Goal: Information Seeking & Learning: Learn about a topic

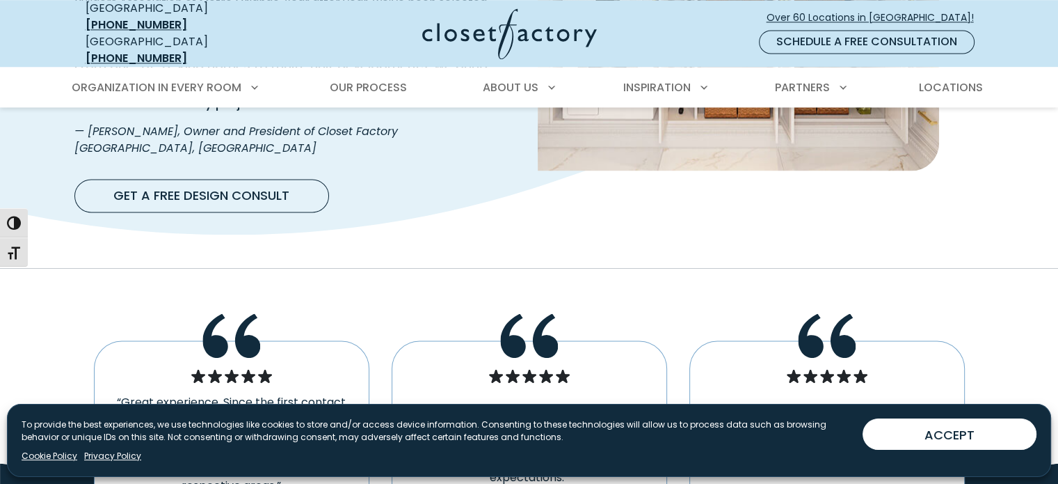
scroll to position [2157, 0]
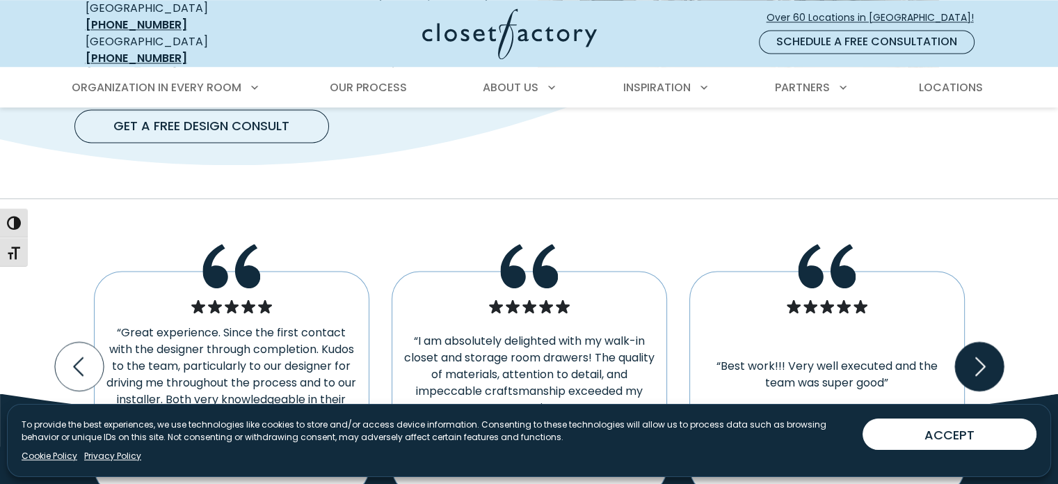
click at [967, 342] on icon "Next slide" at bounding box center [979, 366] width 49 height 49
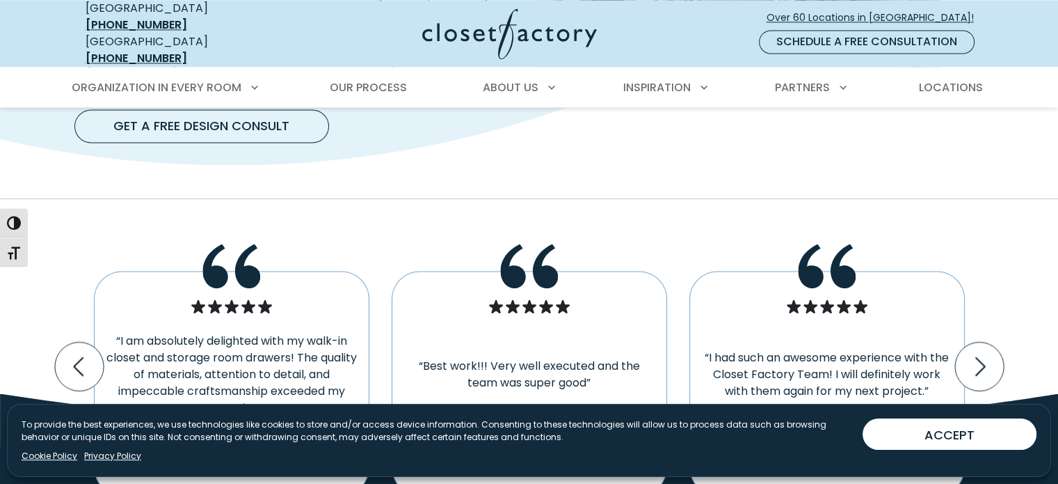
click at [838, 299] on icon "Testimonial Rating Gallery" at bounding box center [844, 306] width 14 height 14
drag, startPoint x: 838, startPoint y: 217, endPoint x: 834, endPoint y: 186, distance: 30.8
click at [838, 271] on div "“I had such an awesome experience with the Closet Factory Team! I will definite…" at bounding box center [828, 383] width 276 height 224
click at [833, 244] on use "Testimonial Rating Gallery" at bounding box center [827, 266] width 58 height 45
drag, startPoint x: 761, startPoint y: 200, endPoint x: 805, endPoint y: 335, distance: 141.9
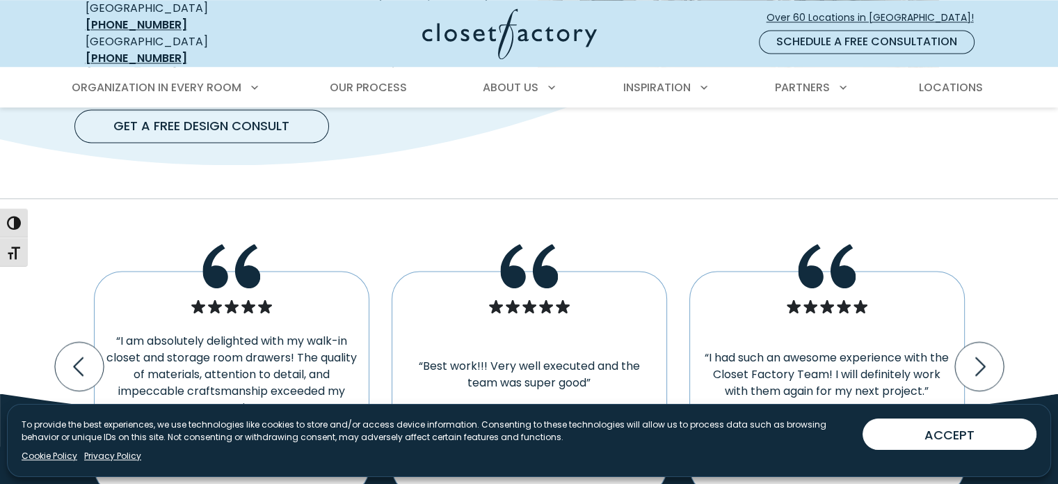
click at [761, 271] on div "“I had such an awesome experience with the Closet Factory Team! I will definite…" at bounding box center [828, 383] width 276 height 224
click at [810, 350] on div "“I had such an awesome experience with the Closet Factory Team! I will definite…" at bounding box center [828, 383] width 276 height 224
click at [752, 386] on div "“I had such an awesome experience with the Closet Factory Team! I will definite…" at bounding box center [828, 383] width 276 height 224
click at [814, 436] on span "Melissa P." at bounding box center [823, 445] width 117 height 19
click at [907, 436] on p "Melissa P. – Maitland" at bounding box center [827, 457] width 252 height 42
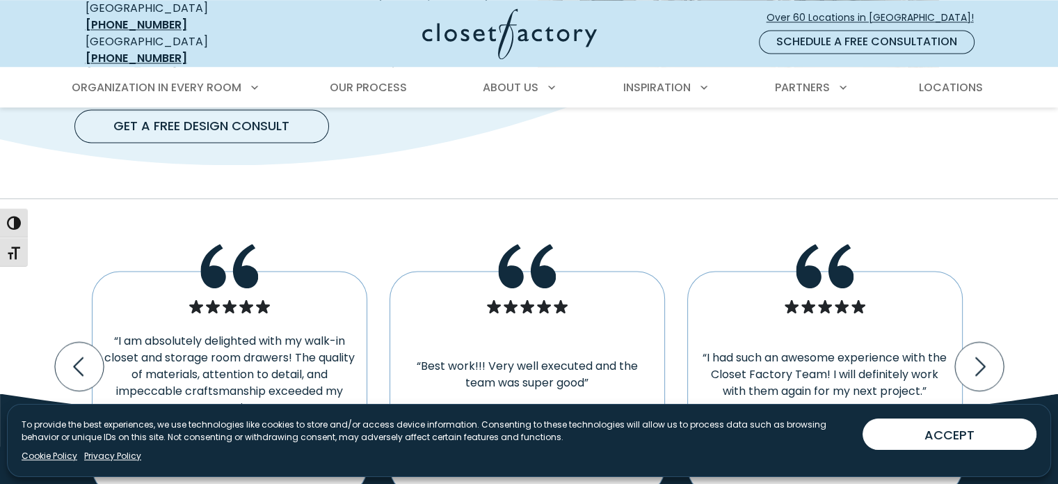
drag, startPoint x: 879, startPoint y: 372, endPoint x: 870, endPoint y: 334, distance: 39.3
click at [877, 436] on p "Melissa P. – Maitland" at bounding box center [825, 457] width 252 height 42
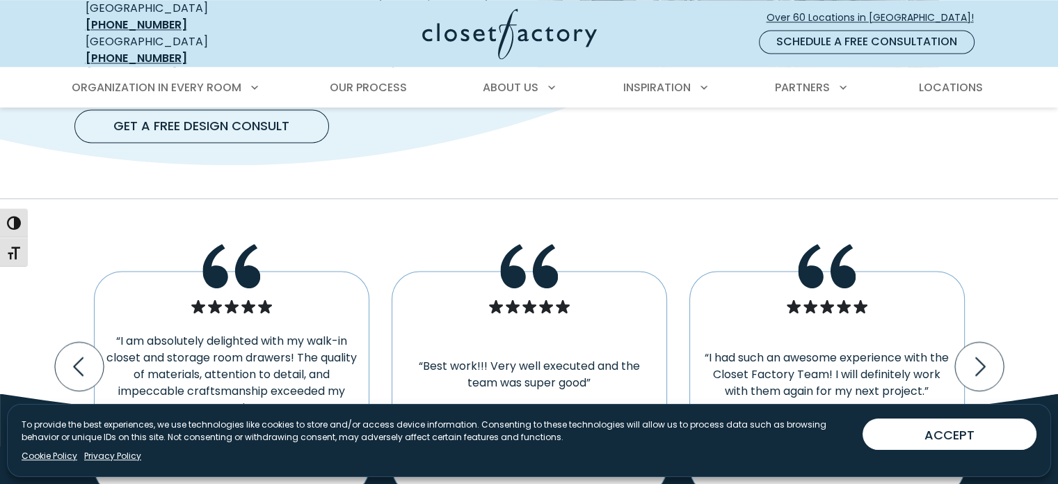
click at [851, 271] on div "“I had such an awesome experience with the Closet Factory Team! I will definite…" at bounding box center [828, 383] width 276 height 224
drag, startPoint x: 960, startPoint y: 280, endPoint x: 989, endPoint y: 280, distance: 29.9
click at [961, 342] on icon "Next slide" at bounding box center [979, 366] width 49 height 49
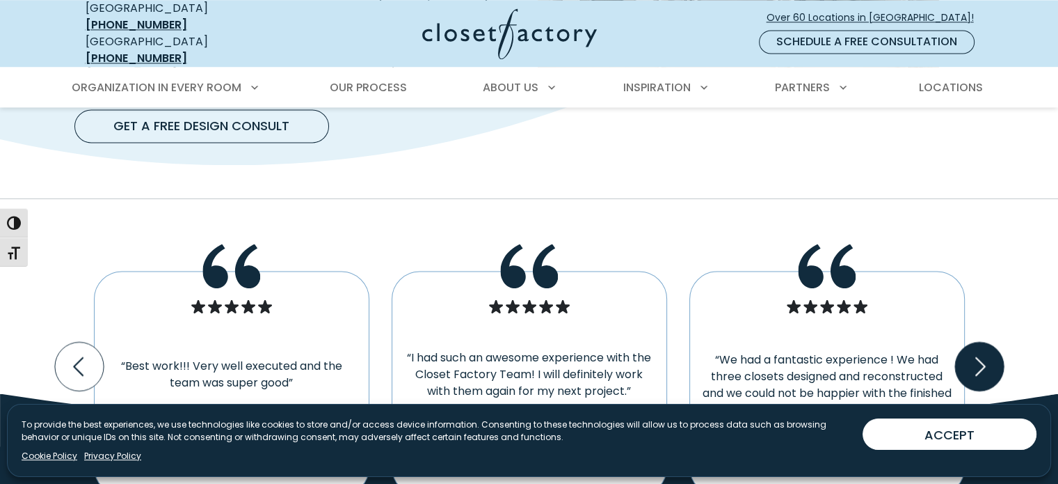
click at [989, 342] on icon "Next slide" at bounding box center [979, 366] width 49 height 49
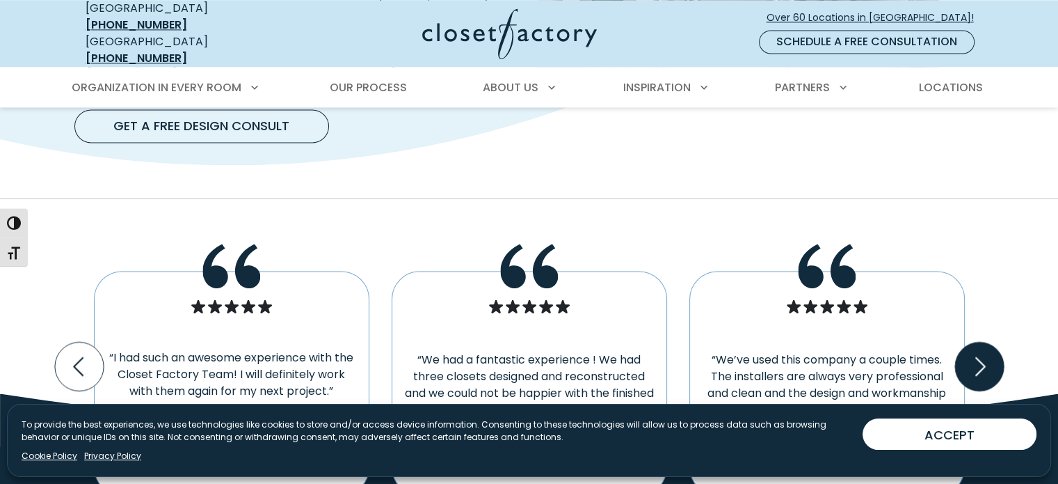
click at [989, 342] on icon "Next slide" at bounding box center [979, 366] width 49 height 49
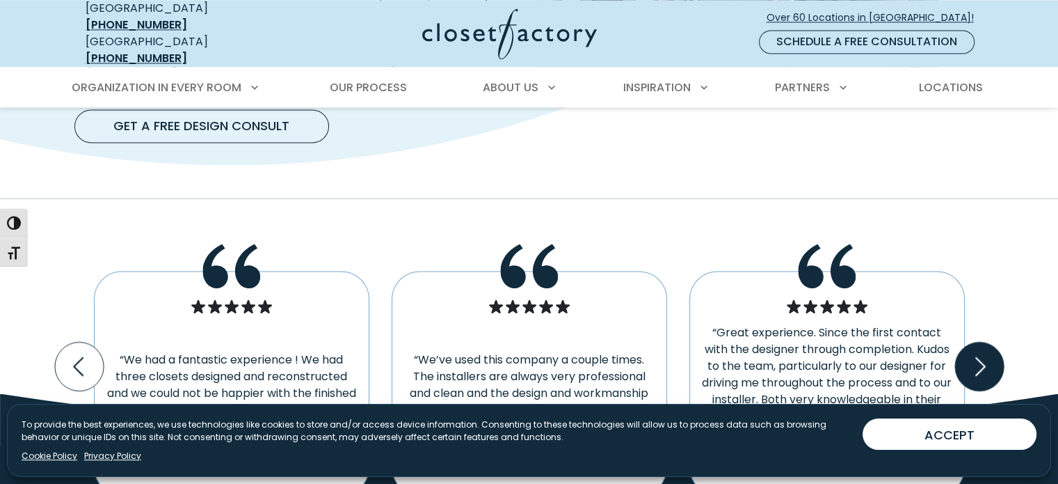
click at [985, 342] on icon "Next slide" at bounding box center [979, 366] width 49 height 49
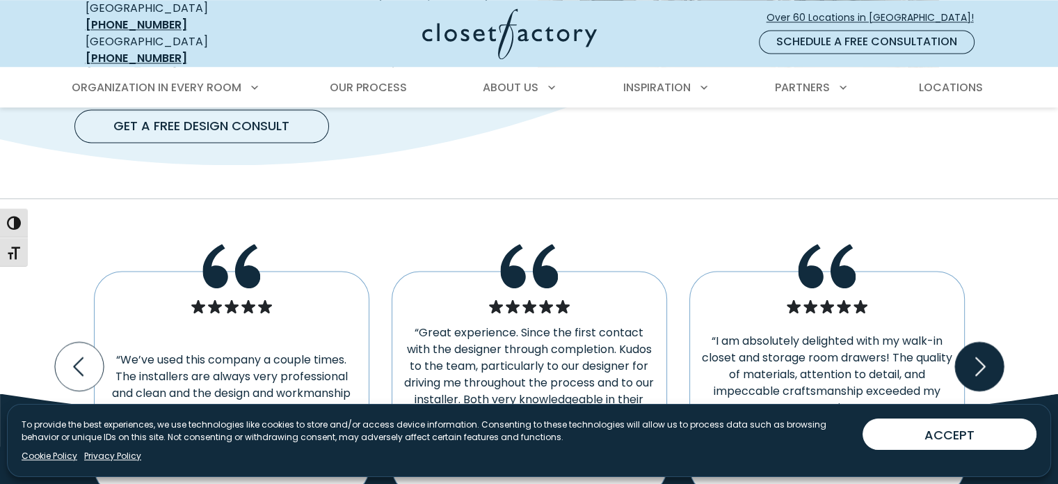
click at [985, 342] on icon "Next slide" at bounding box center [979, 366] width 49 height 49
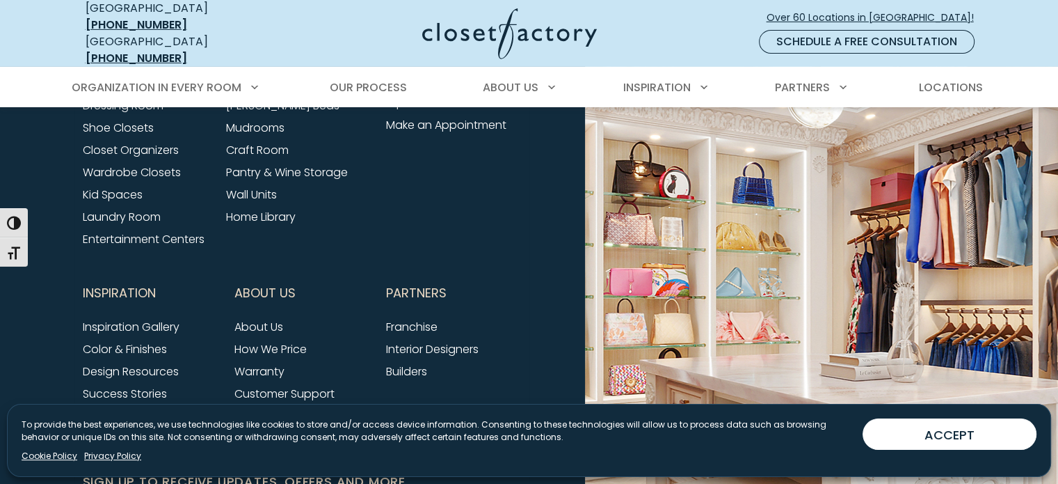
scroll to position [4906, 0]
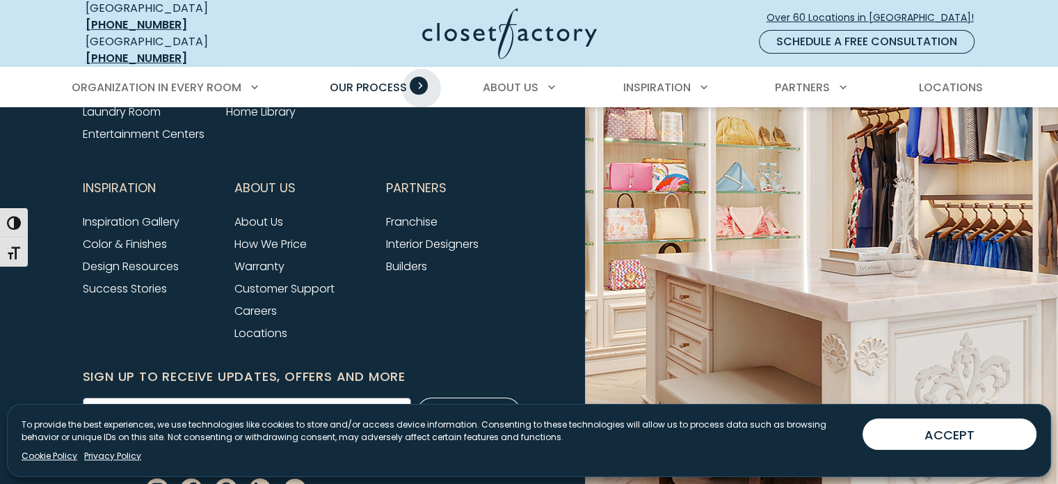
click at [422, 77] on span "Primary Menu" at bounding box center [419, 86] width 18 height 18
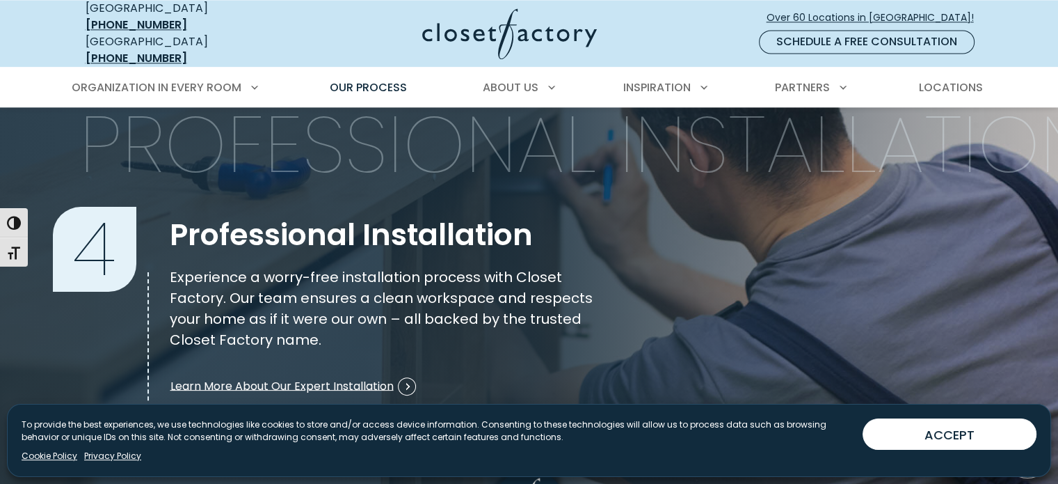
scroll to position [1893, 0]
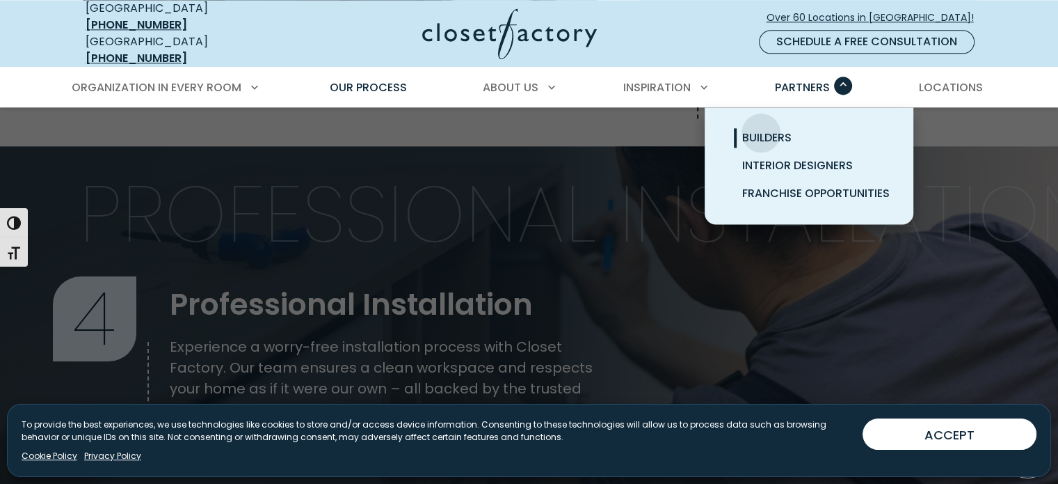
click at [761, 129] on span "Builders" at bounding box center [766, 137] width 49 height 16
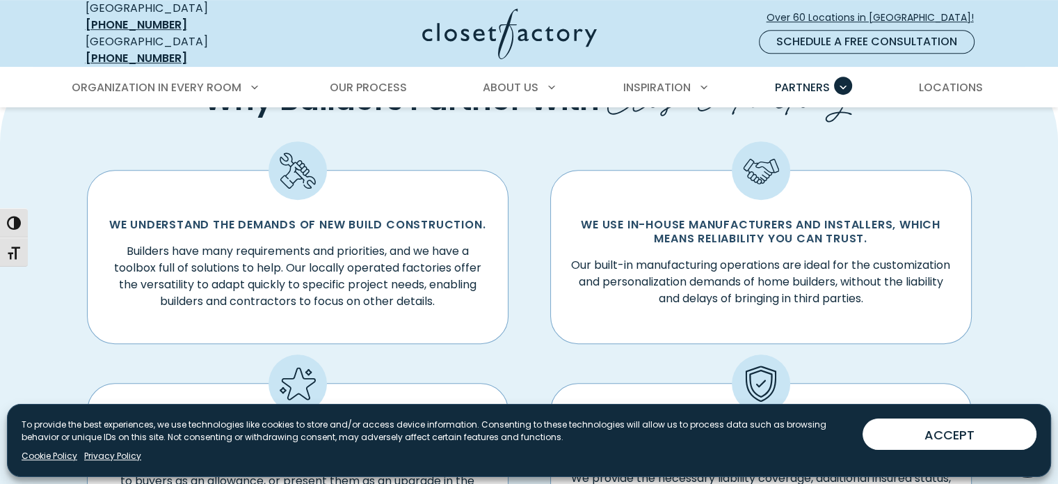
scroll to position [278, 0]
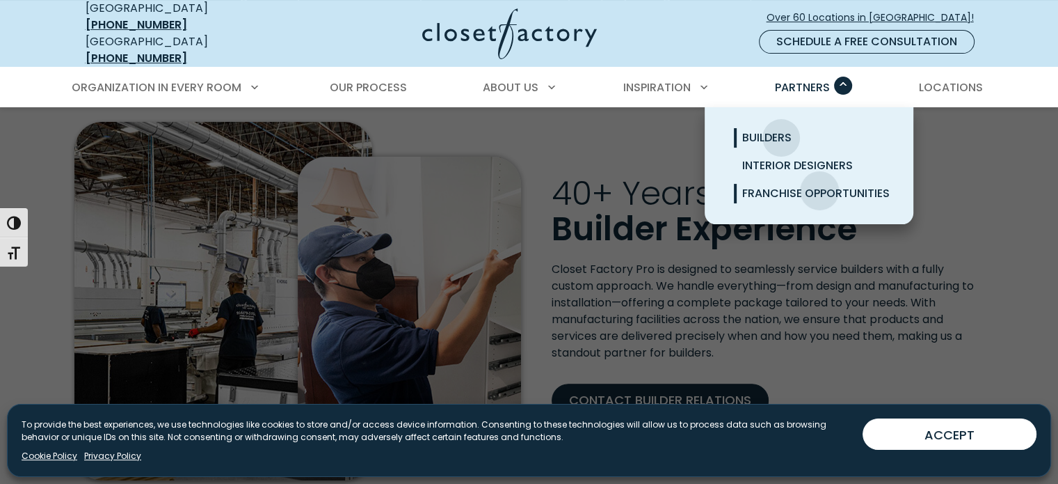
click at [820, 185] on span "Franchise Opportunities" at bounding box center [816, 193] width 148 height 16
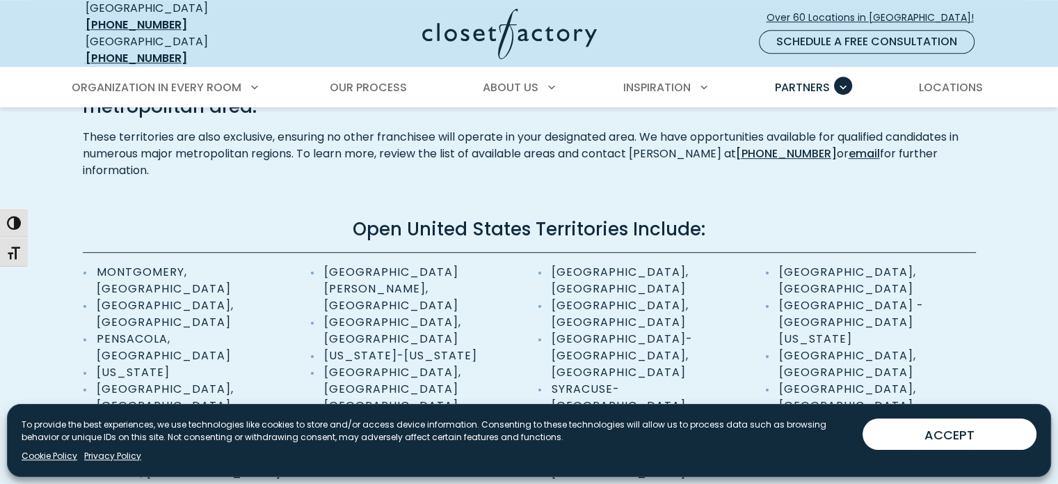
scroll to position [905, 0]
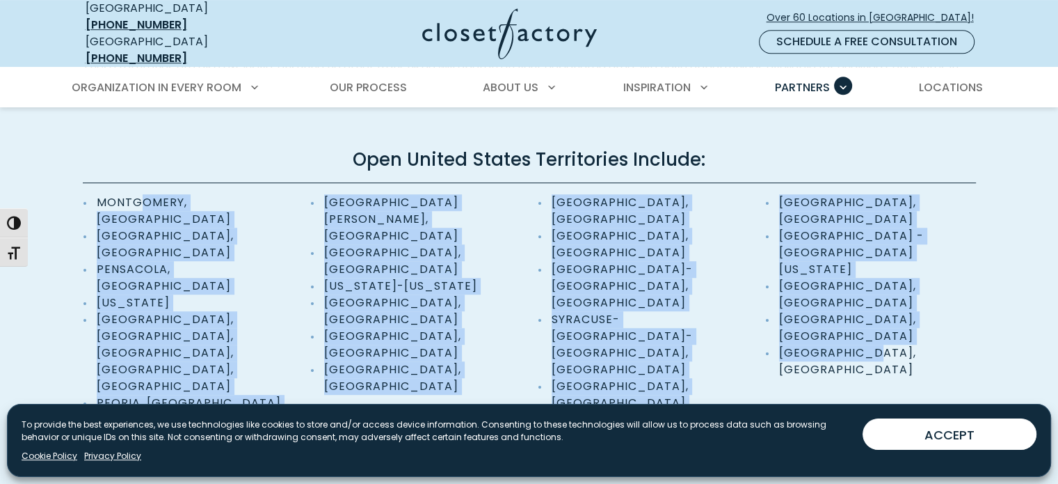
drag, startPoint x: 138, startPoint y: 193, endPoint x: 985, endPoint y: 257, distance: 848.5
click at [985, 255] on div "Explore Available Territories Closet Factory territories are expansive, often c…" at bounding box center [529, 283] width 918 height 691
click at [985, 257] on div "Explore Available Territories Closet Factory territories are expansive, often c…" at bounding box center [529, 283] width 918 height 691
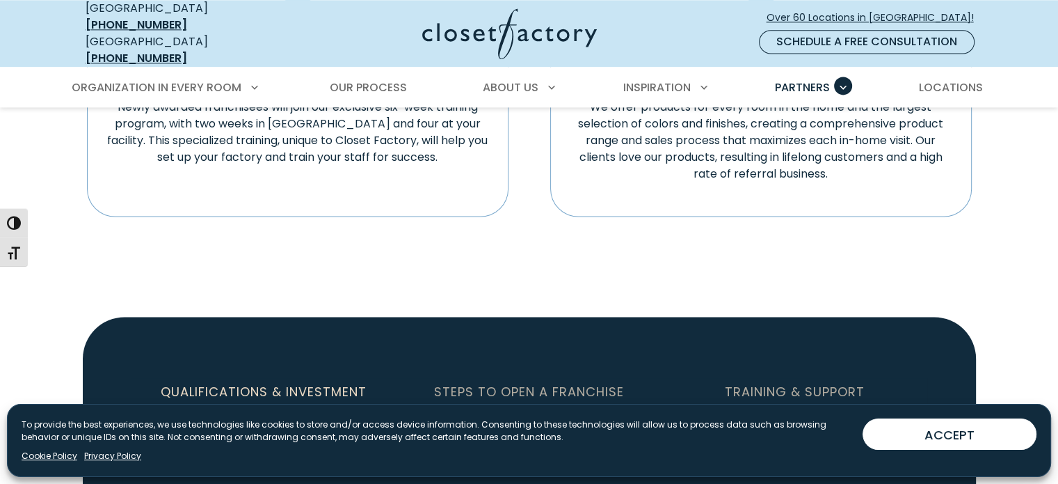
scroll to position [2018, 0]
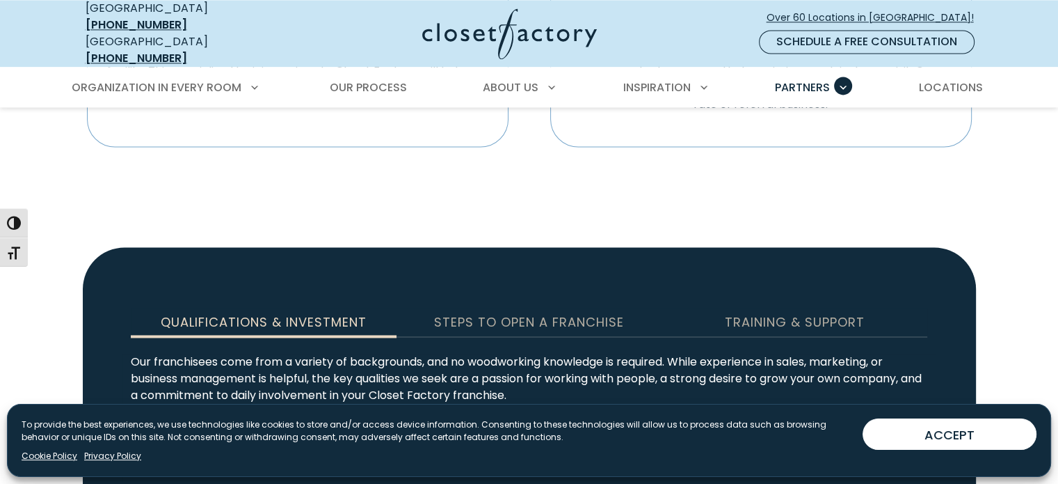
drag, startPoint x: 153, startPoint y: 277, endPoint x: 677, endPoint y: 301, distance: 524.5
click at [678, 415] on p "The typical investment ranges from $344,500 to $611,500, which includes the Clo…" at bounding box center [529, 440] width 797 height 50
click at [527, 316] on div "Steps to Open a Franchise" at bounding box center [529, 322] width 250 height 13
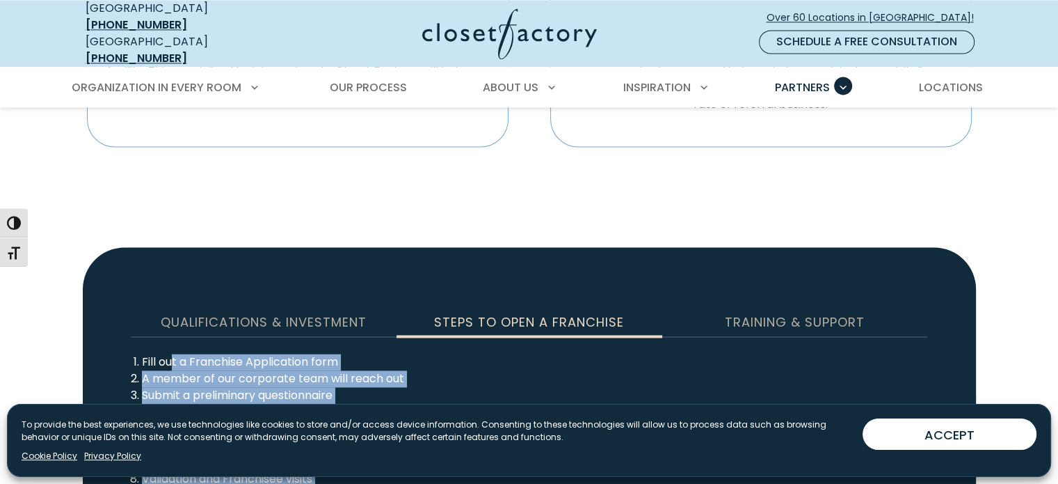
drag, startPoint x: 174, startPoint y: 220, endPoint x: 261, endPoint y: 360, distance: 164.7
click at [261, 360] on ol "Fill out a Franchise Application form A member of our corporate team will reach…" at bounding box center [529, 445] width 797 height 184
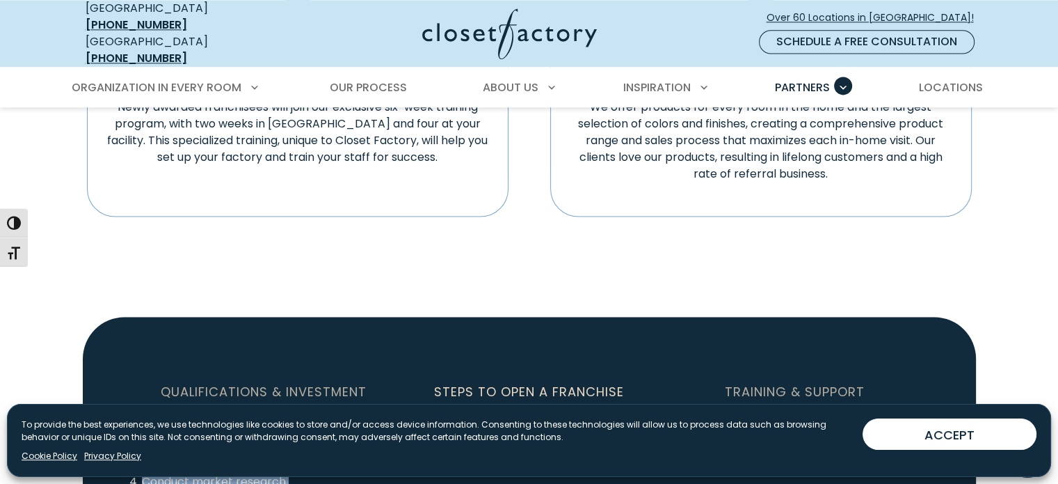
scroll to position [1879, 0]
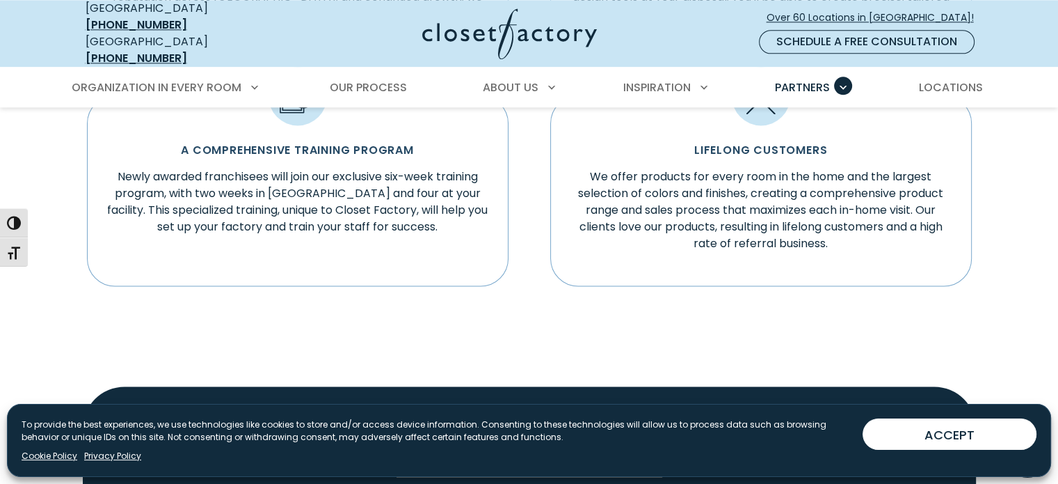
click at [807, 455] on div "Training & Support" at bounding box center [794, 461] width 250 height 13
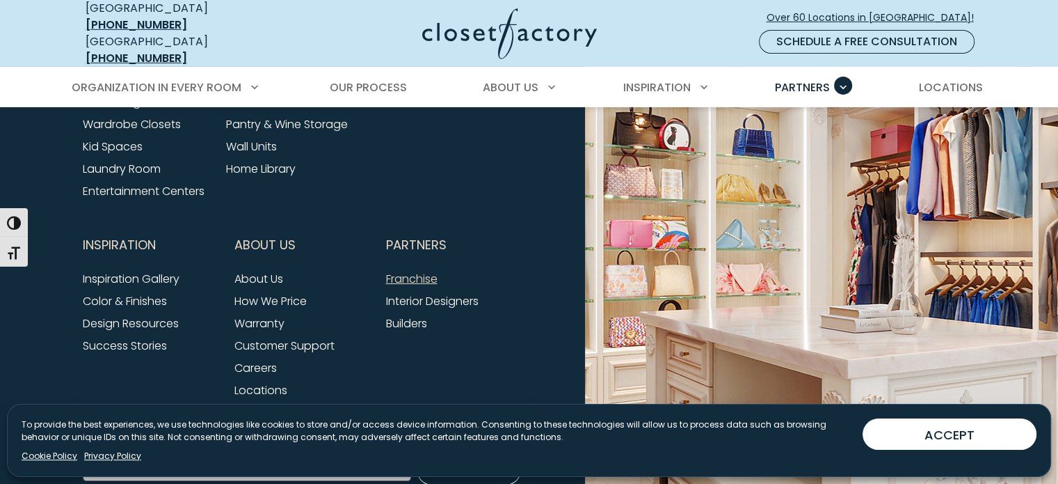
scroll to position [4668, 0]
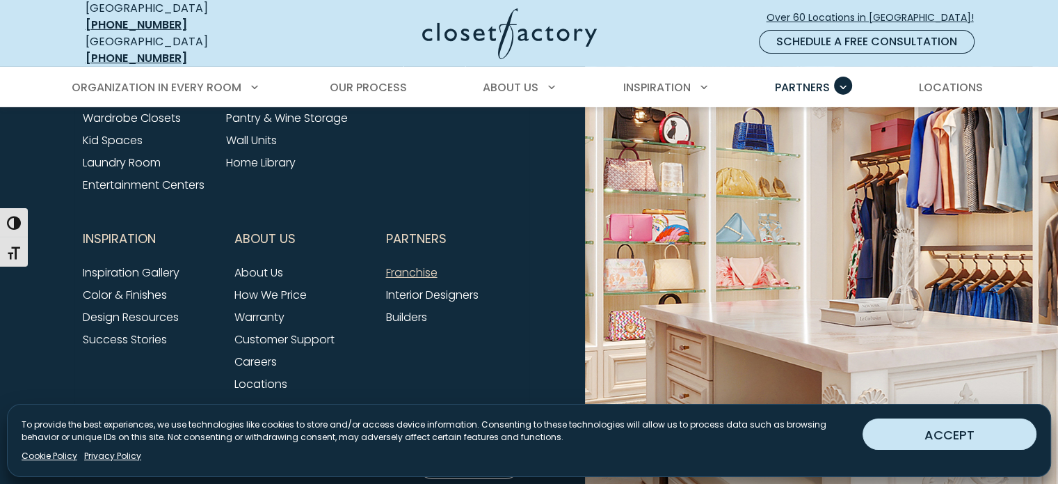
click at [957, 439] on button "ACCEPT" at bounding box center [950, 433] width 174 height 31
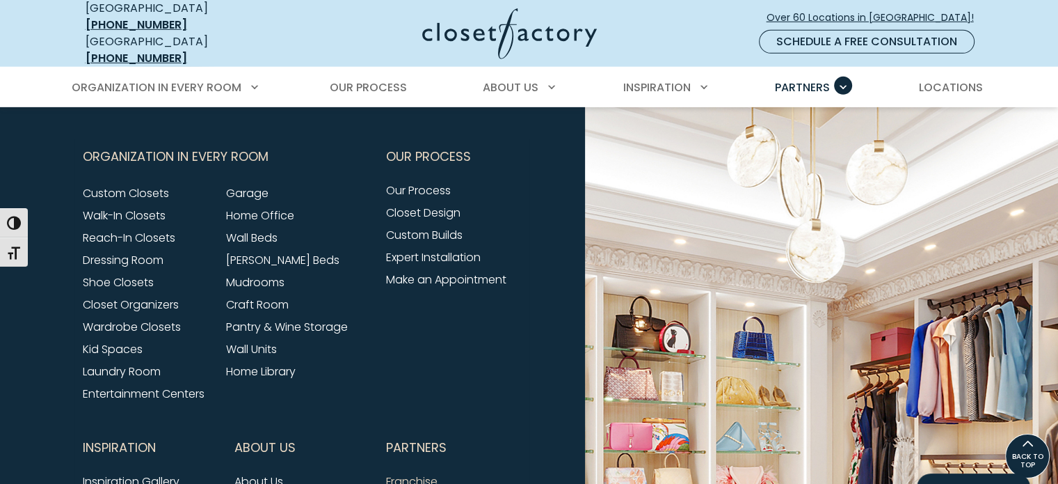
scroll to position [4251, 0]
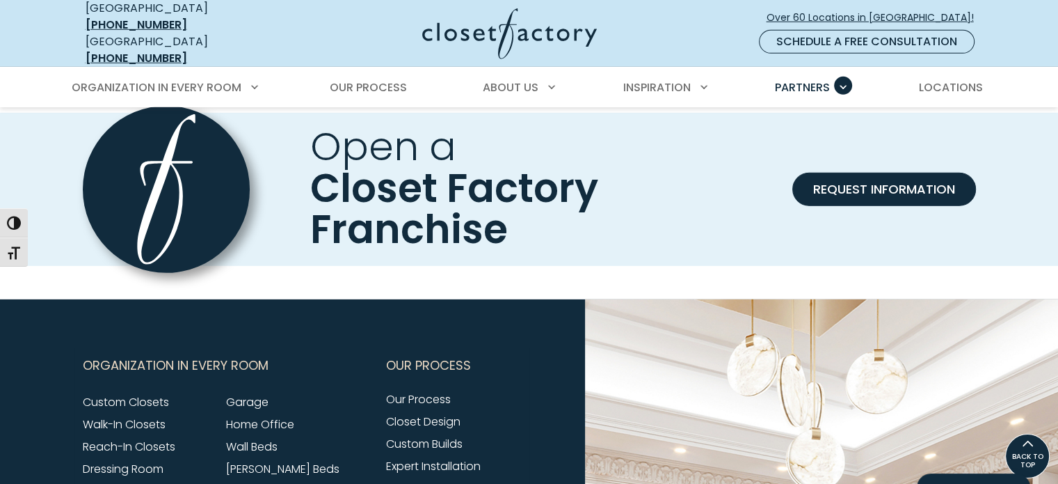
click at [484, 30] on img at bounding box center [509, 33] width 175 height 51
click at [507, 19] on img at bounding box center [509, 33] width 175 height 51
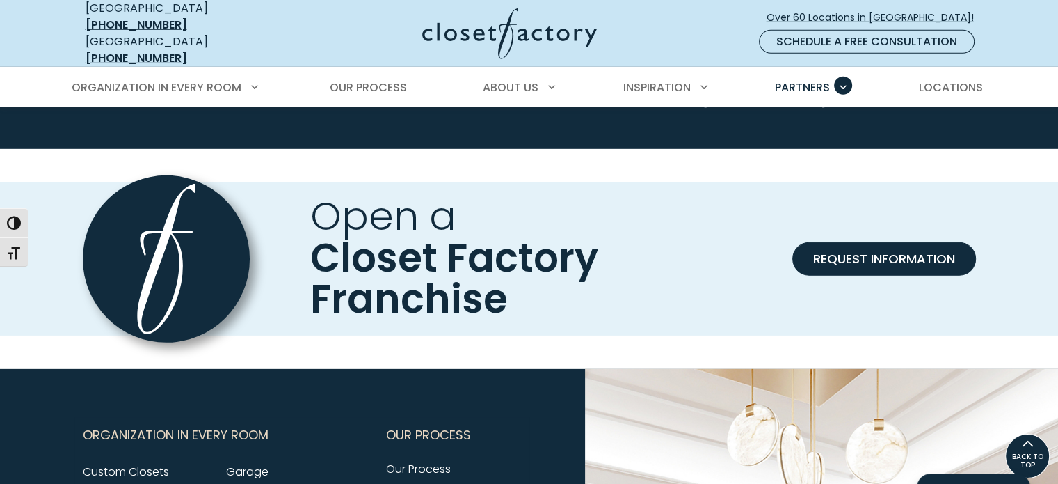
scroll to position [4111, 0]
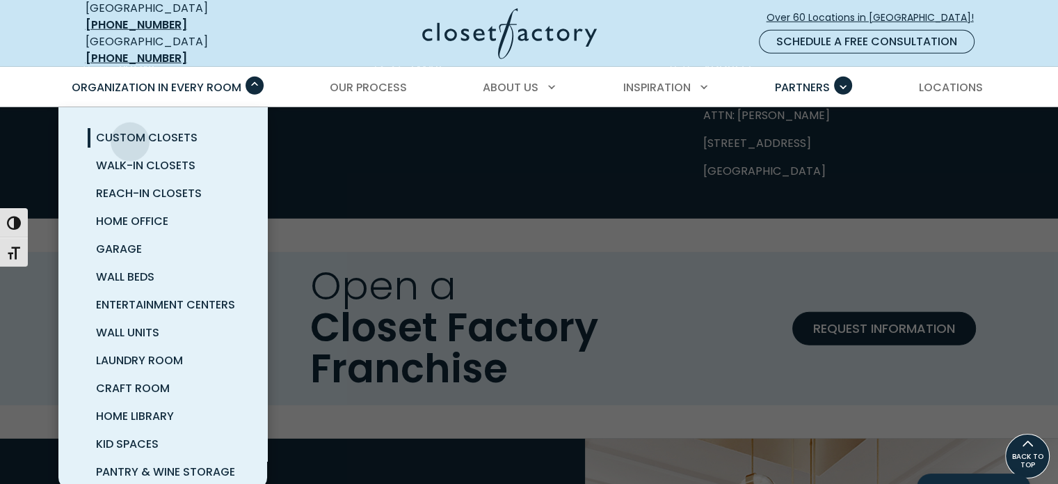
click at [130, 131] on span "Custom Closets" at bounding box center [147, 137] width 102 height 16
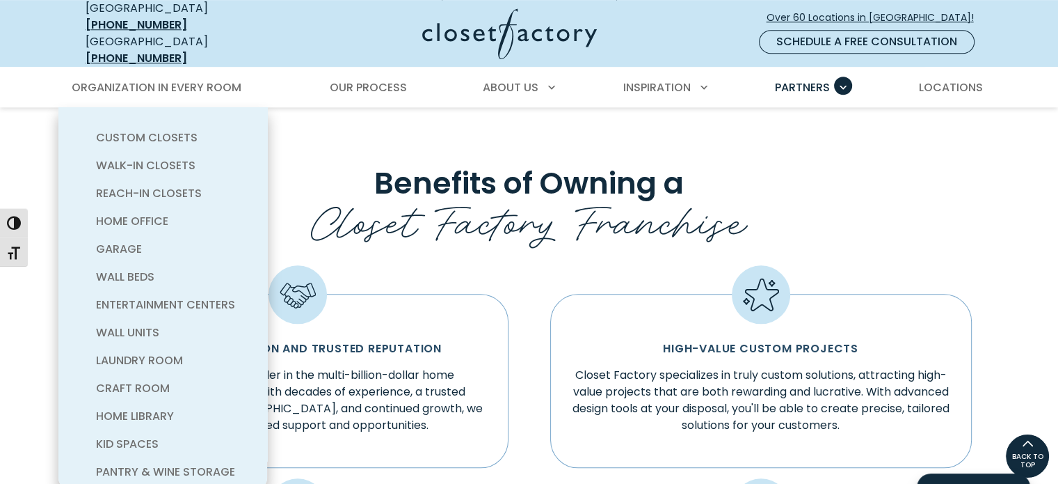
scroll to position [1398, 0]
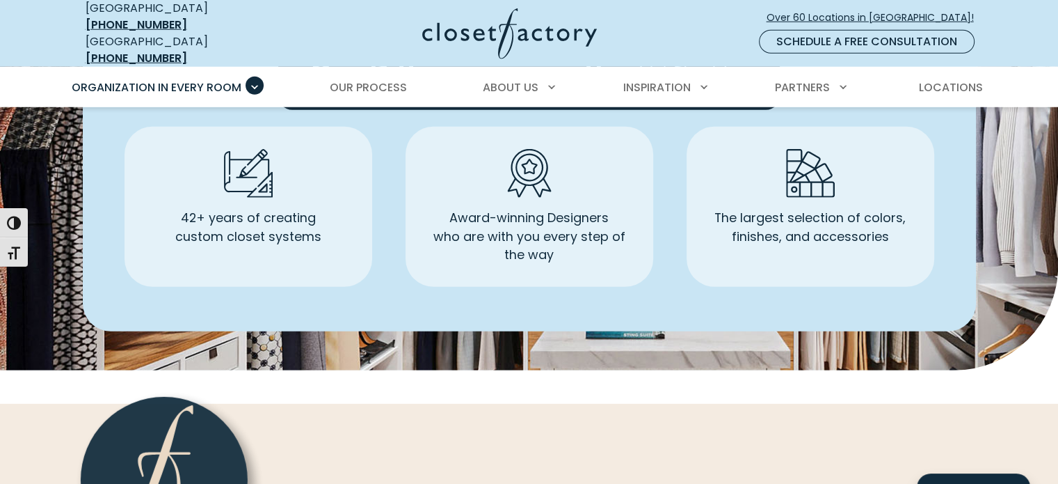
scroll to position [4035, 0]
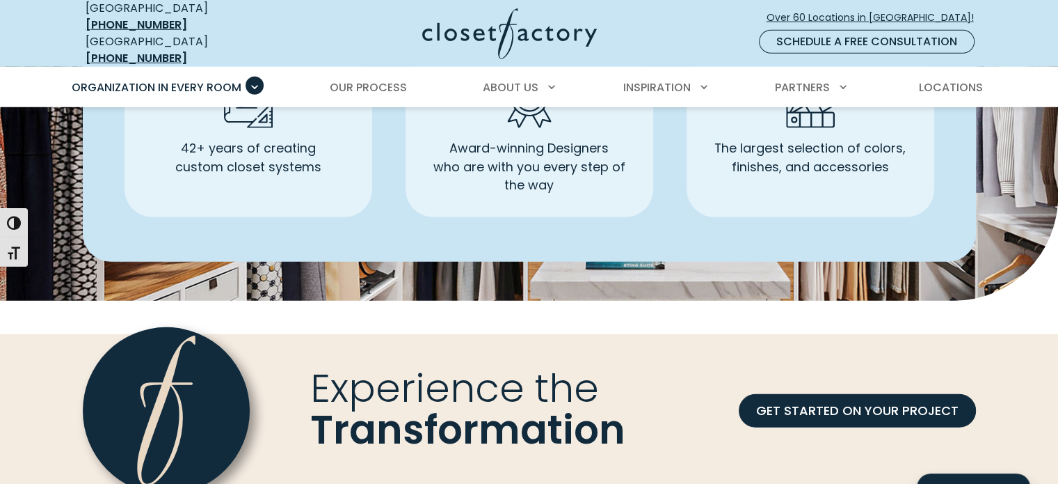
click at [807, 159] on p "The largest selection of colors, finishes, and accessories" at bounding box center [810, 167] width 191 height 56
drag, startPoint x: 807, startPoint y: 159, endPoint x: 852, endPoint y: 164, distance: 44.7
click at [813, 161] on p "The largest selection of colors, finishes, and accessories" at bounding box center [810, 167] width 191 height 56
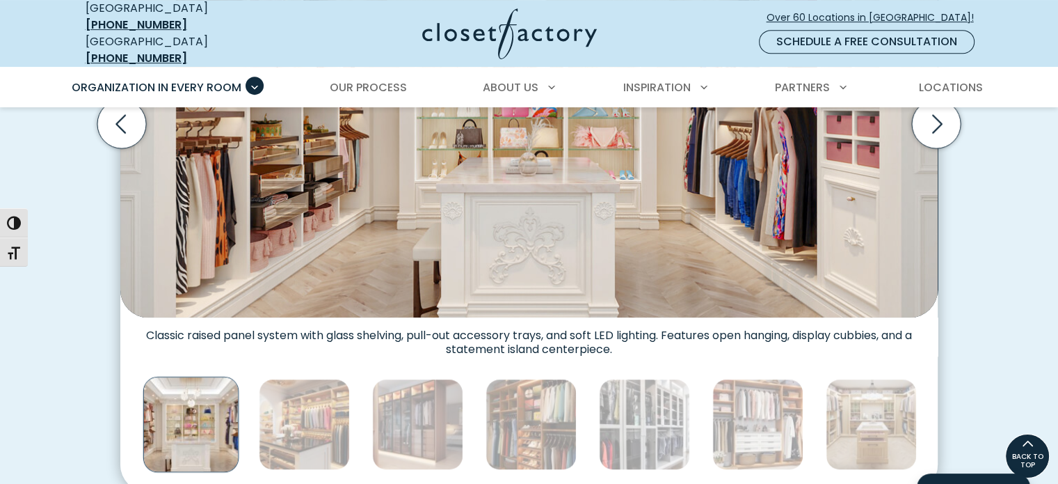
scroll to position [565, 0]
